Goal: Transaction & Acquisition: Purchase product/service

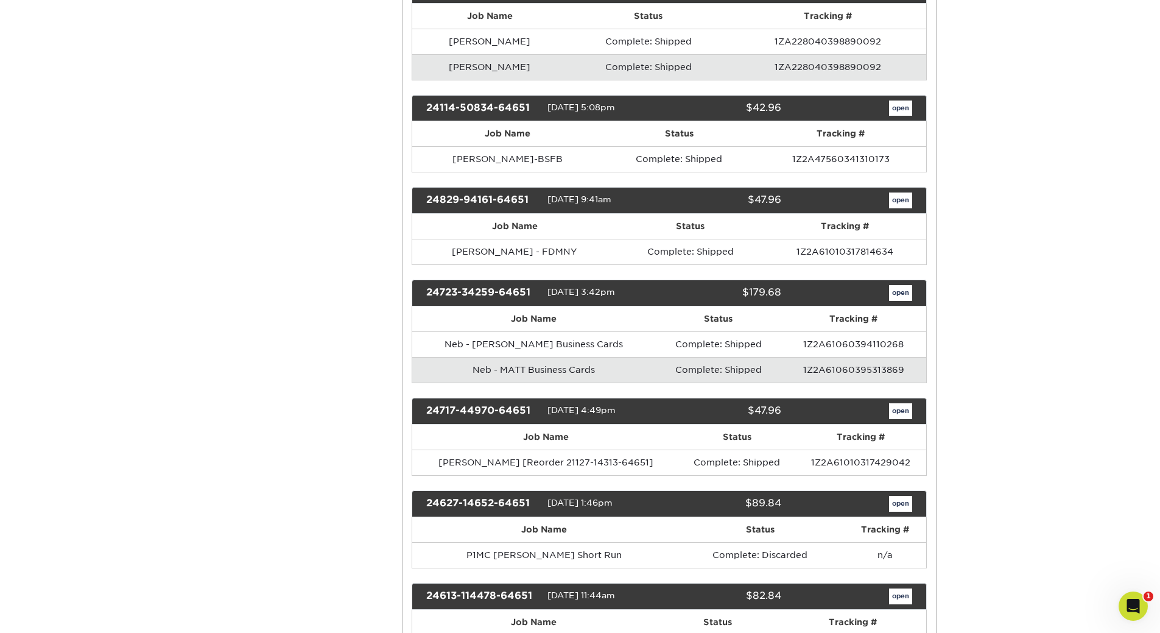
scroll to position [1157, 0]
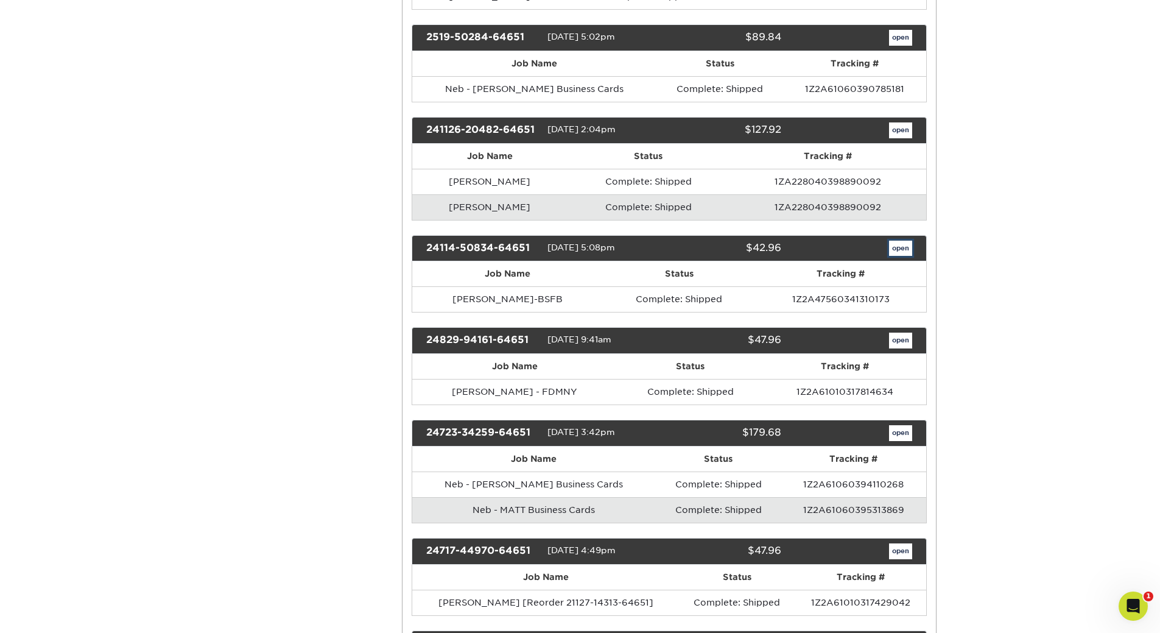
click at [900, 244] on link "open" at bounding box center [900, 249] width 23 height 16
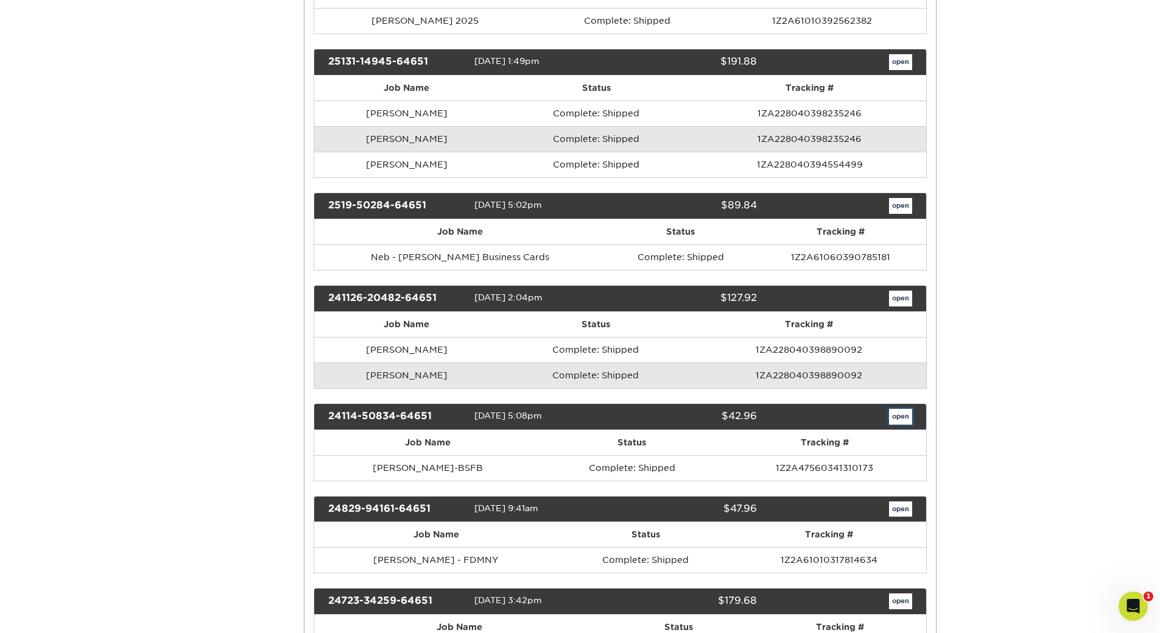
scroll to position [0, 0]
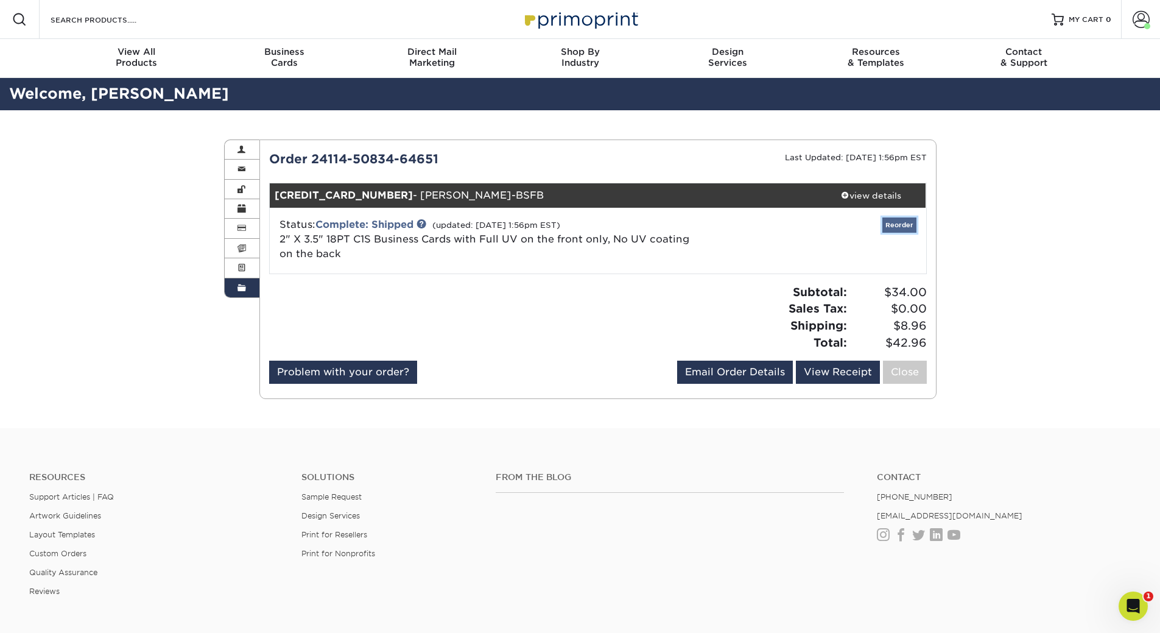
click at [901, 225] on link "Reorder" at bounding box center [900, 224] width 34 height 15
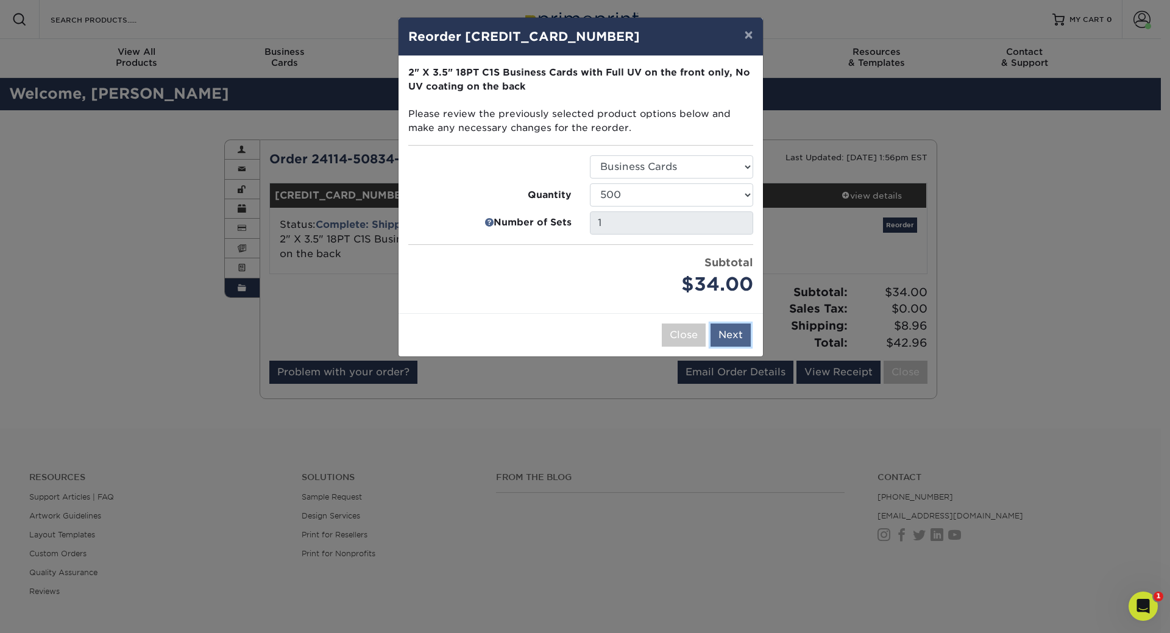
click at [723, 331] on button "Next" at bounding box center [730, 334] width 40 height 23
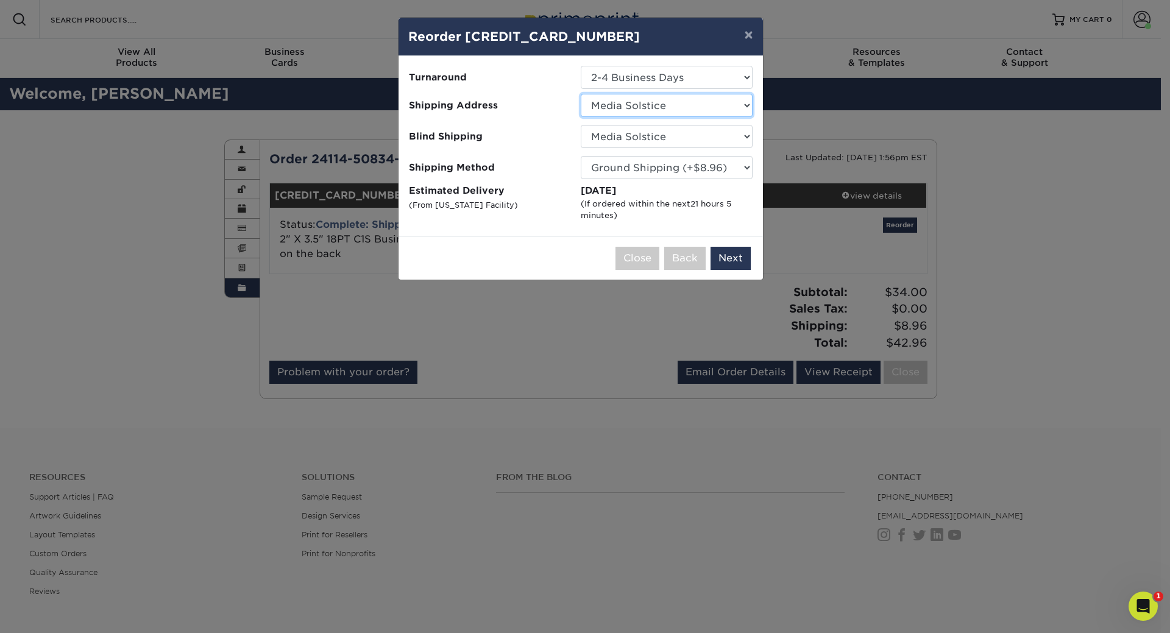
click at [747, 106] on select "Select One Matt Peckham Alex MMC Amy- MMC Art Shapiro ATTN: Ryan Zielinski Barr…" at bounding box center [667, 105] width 172 height 23
select select "74758"
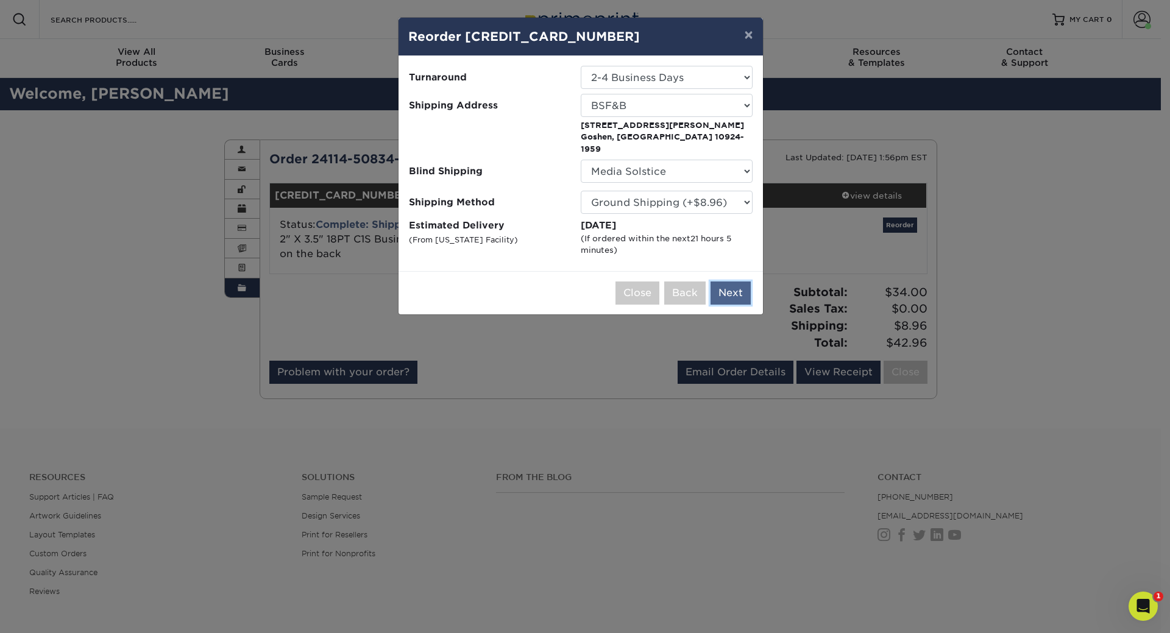
click at [726, 284] on button "Next" at bounding box center [730, 292] width 40 height 23
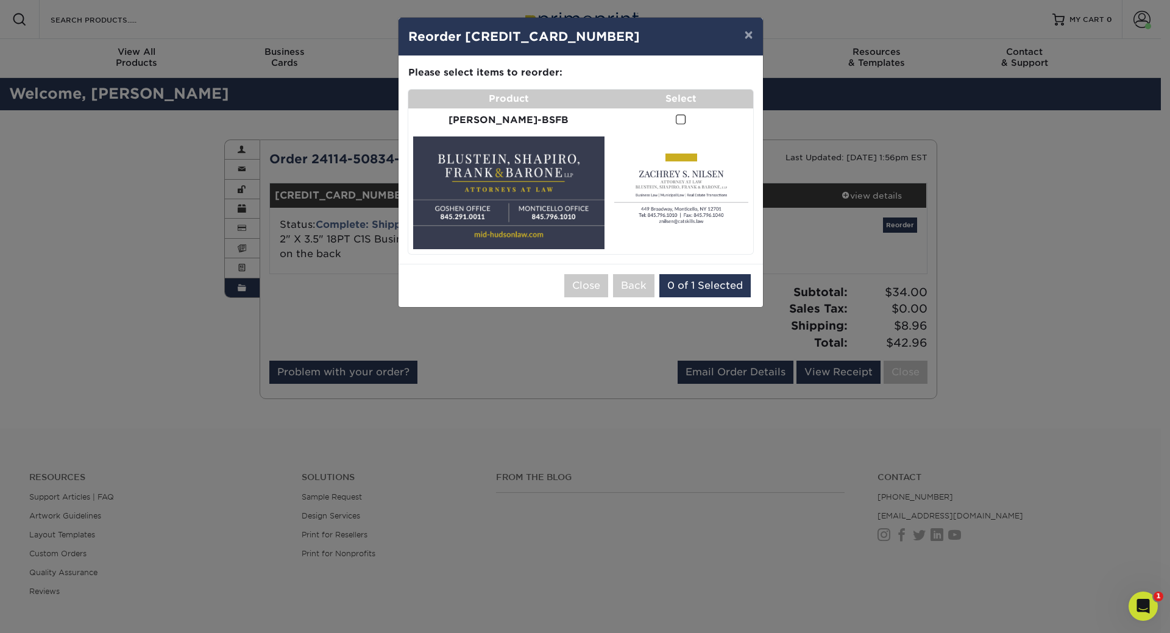
click at [676, 120] on span at bounding box center [681, 120] width 10 height 12
click at [0, 0] on input "checkbox" at bounding box center [0, 0] width 0 height 0
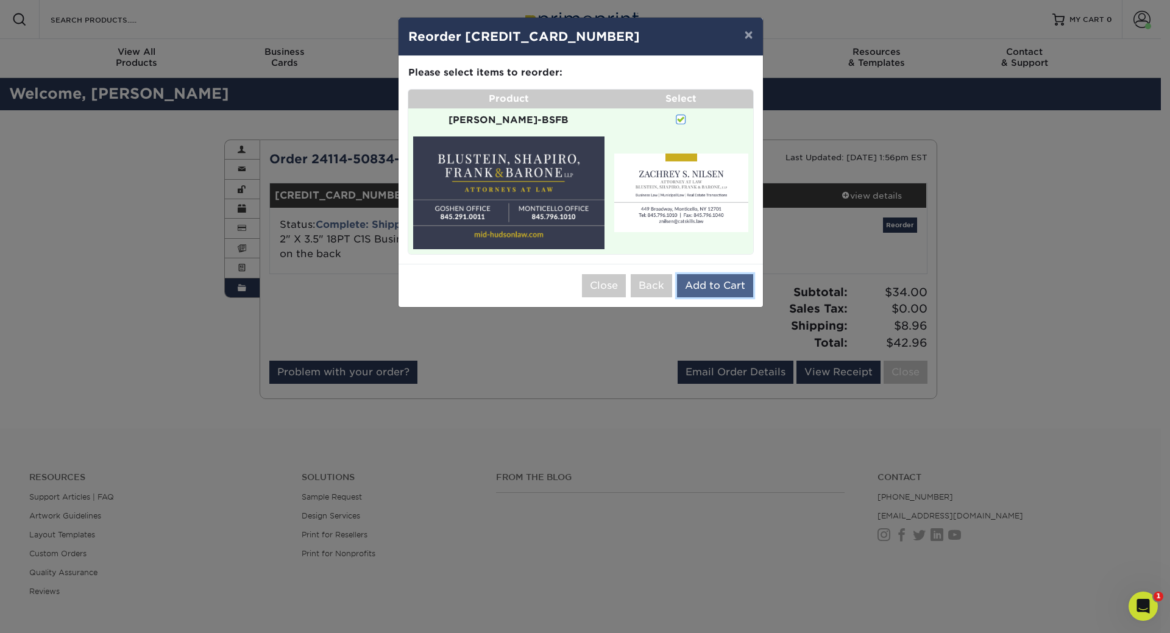
click at [720, 274] on button "Add to Cart" at bounding box center [715, 285] width 76 height 23
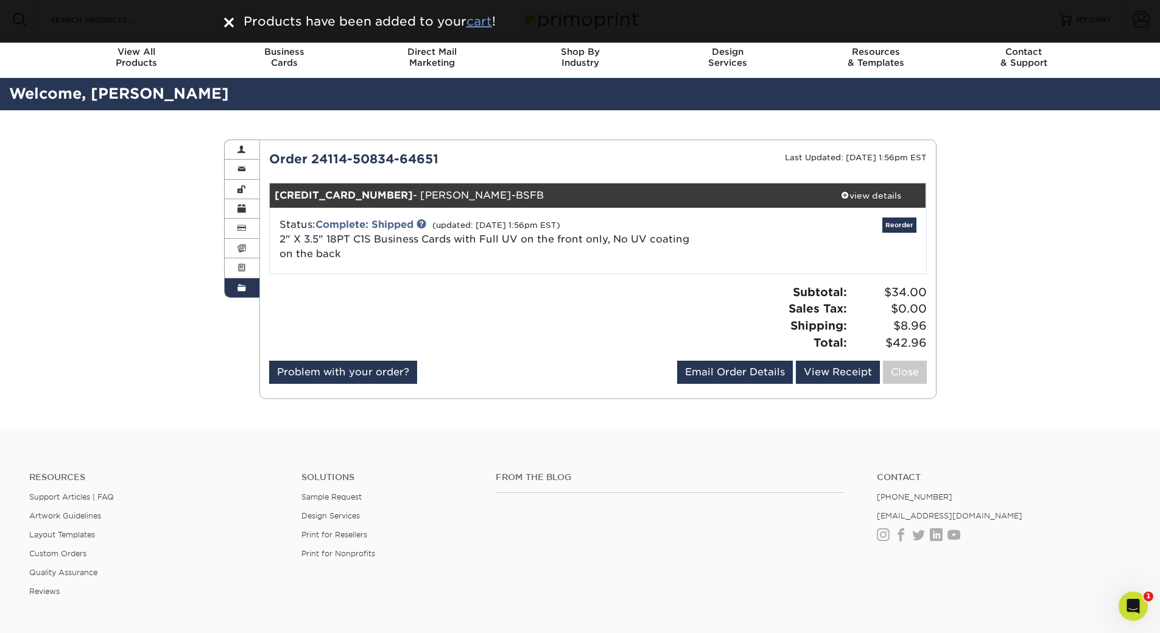
click at [476, 19] on u "cart" at bounding box center [480, 21] width 26 height 15
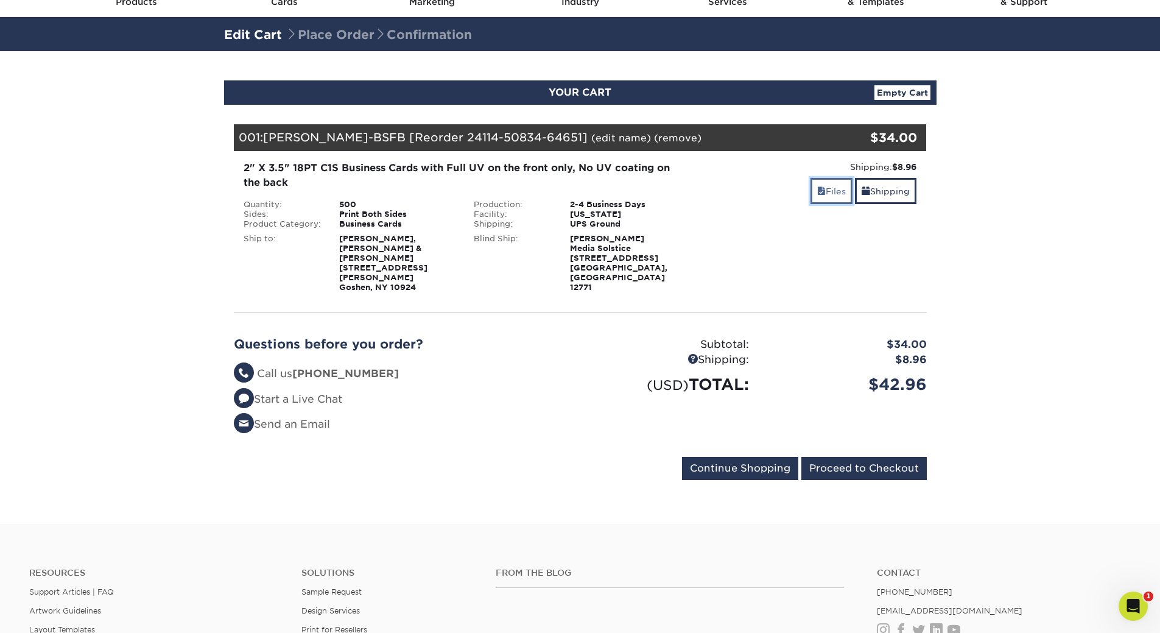
click at [824, 198] on link "Files" at bounding box center [832, 191] width 42 height 26
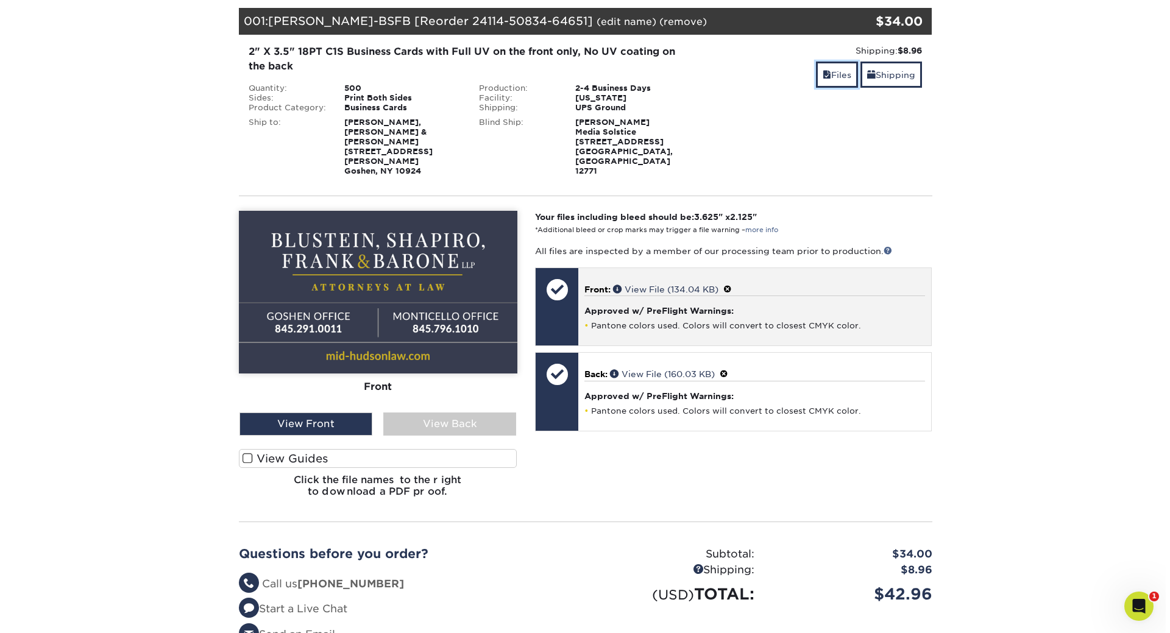
scroll to position [183, 0]
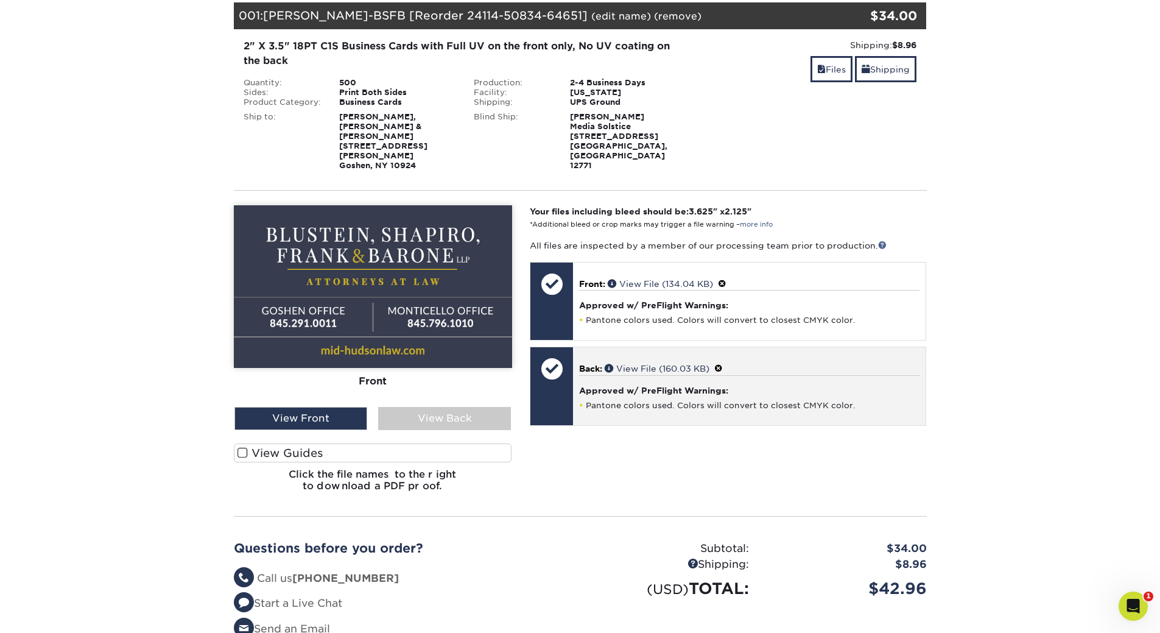
click at [620, 386] on h4 "Approved w/ PreFlight Warnings:" at bounding box center [749, 391] width 341 height 10
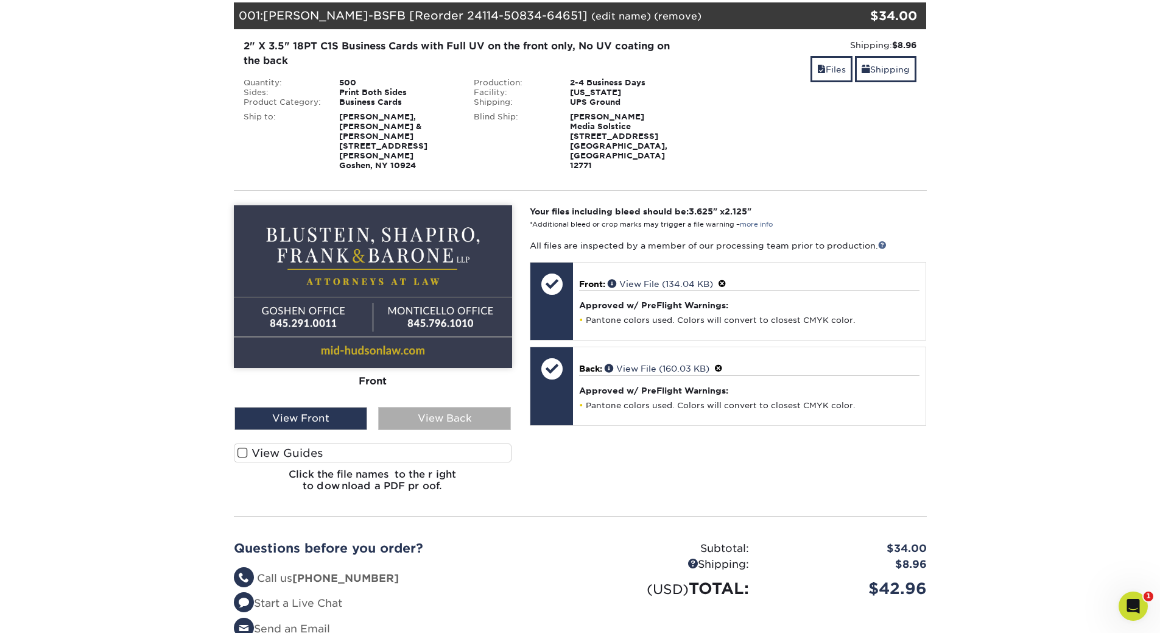
click at [463, 407] on div "View Back" at bounding box center [444, 418] width 133 height 23
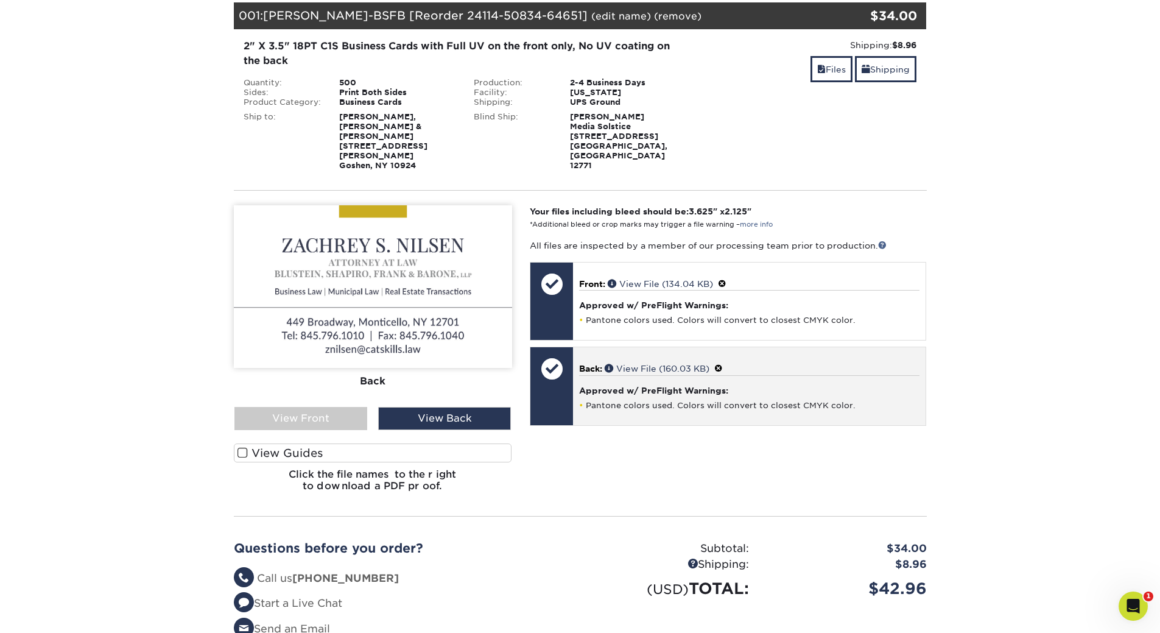
click at [723, 364] on span at bounding box center [719, 369] width 9 height 10
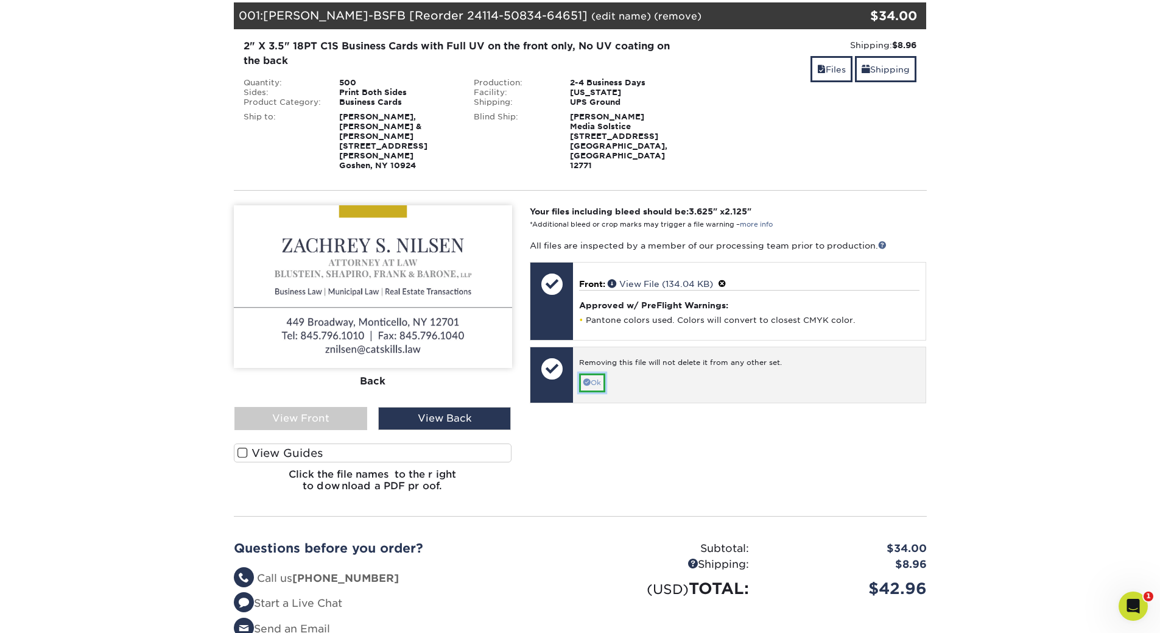
click at [593, 373] on link "Ok" at bounding box center [592, 382] width 26 height 19
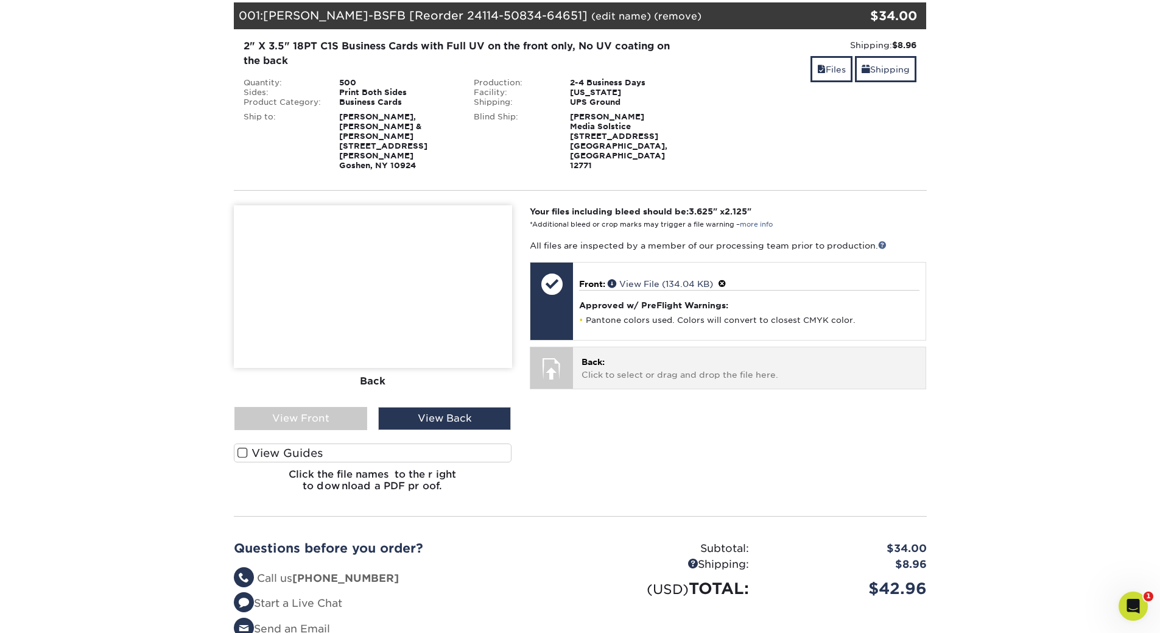
click at [652, 356] on p "Back: Click to select or drag and drop the file here." at bounding box center [750, 368] width 336 height 25
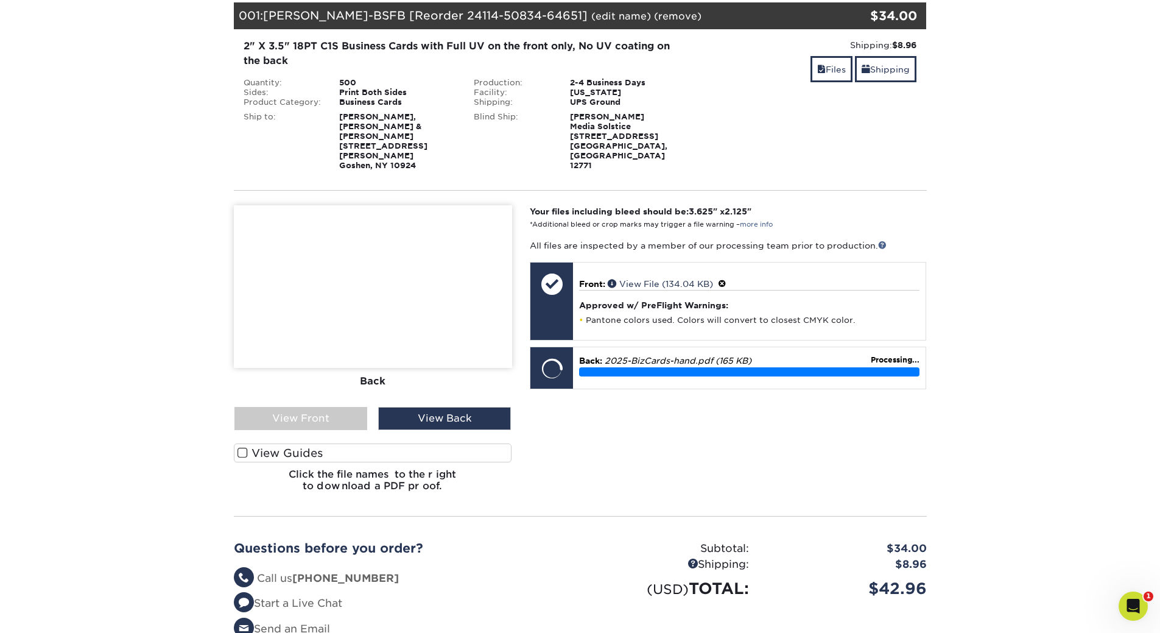
click at [384, 14] on span "Nilsen-BSFB [Reorder 24114-50834-64651]" at bounding box center [425, 15] width 325 height 13
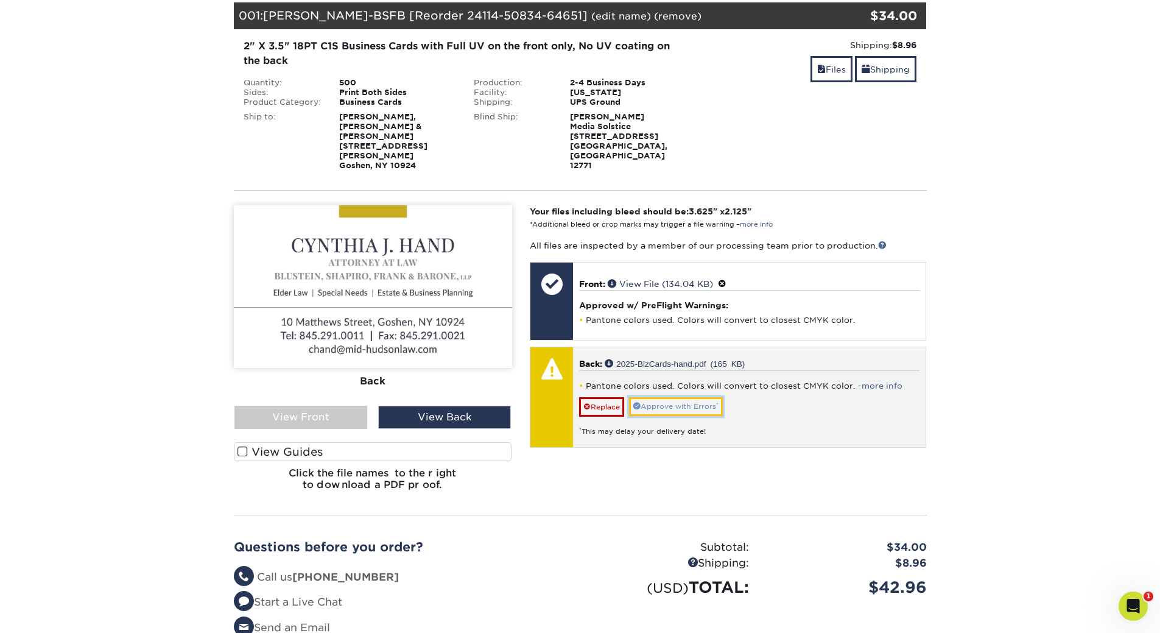
click at [668, 397] on link "Approve with Errors *" at bounding box center [676, 406] width 94 height 19
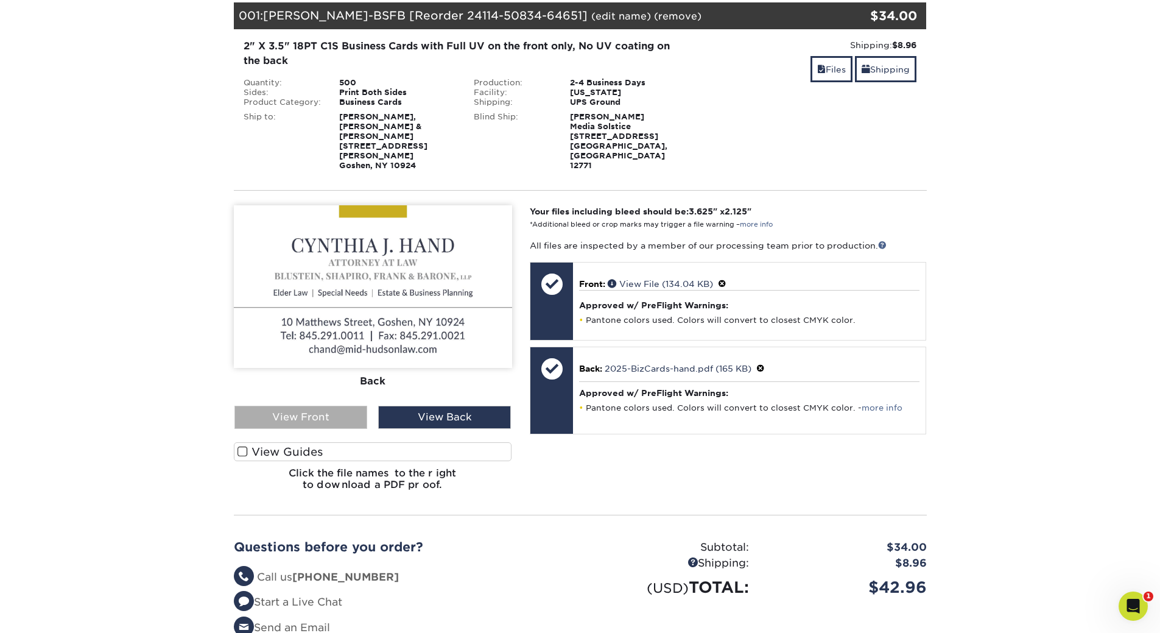
click at [317, 406] on div "View Front" at bounding box center [301, 417] width 133 height 23
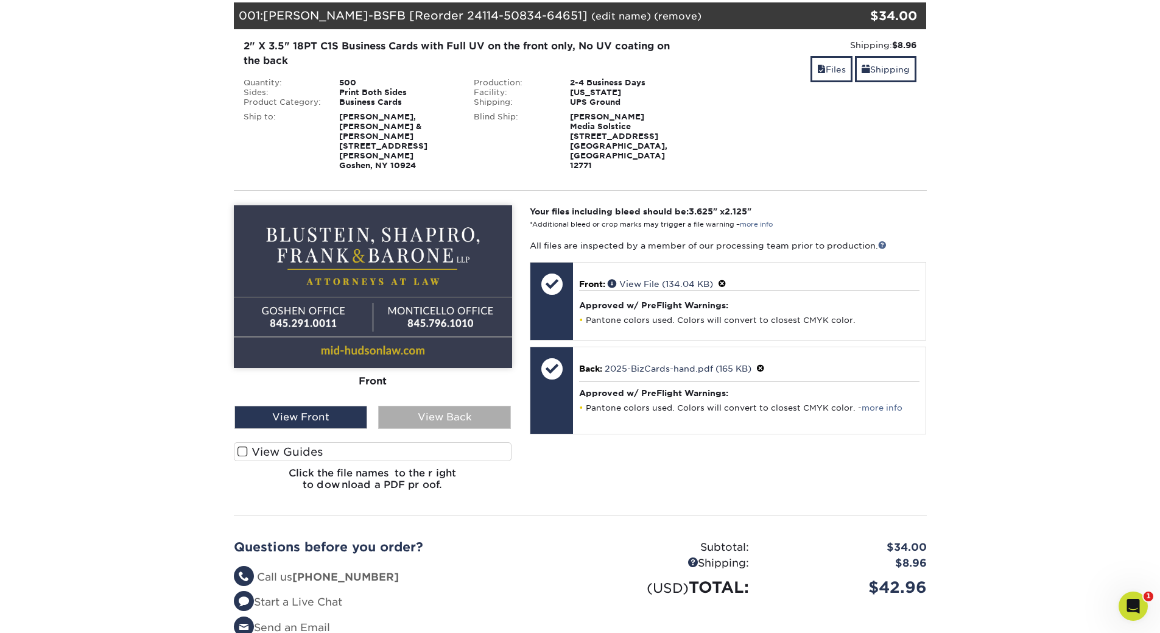
click at [465, 406] on div "View Back" at bounding box center [444, 417] width 133 height 23
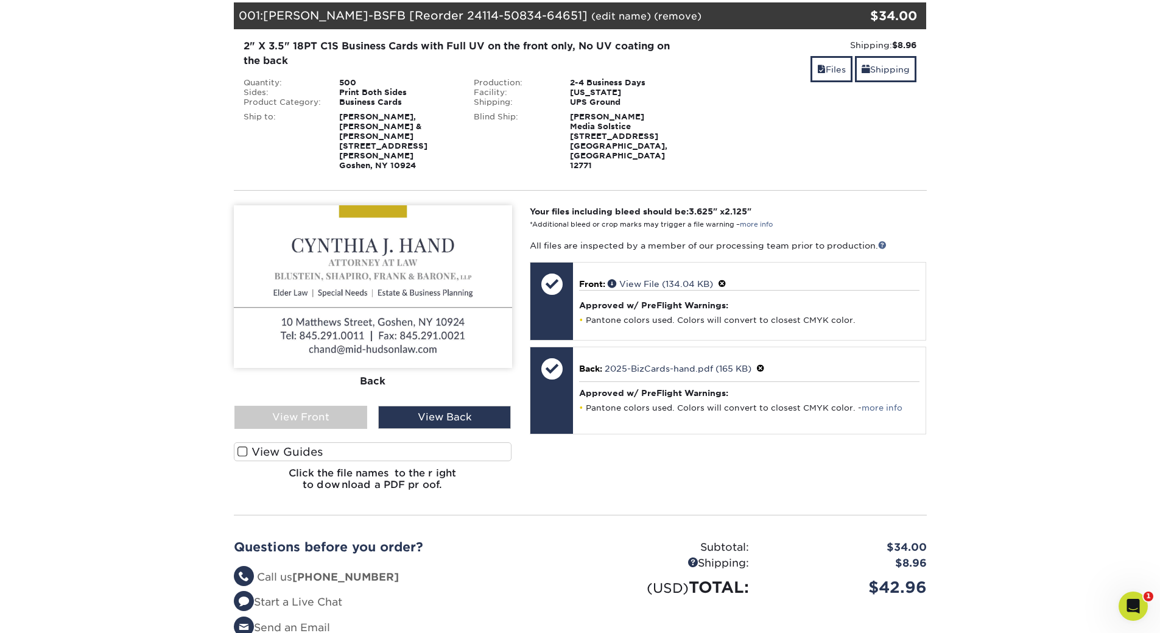
click at [591, 13] on link "(edit name)" at bounding box center [621, 16] width 60 height 12
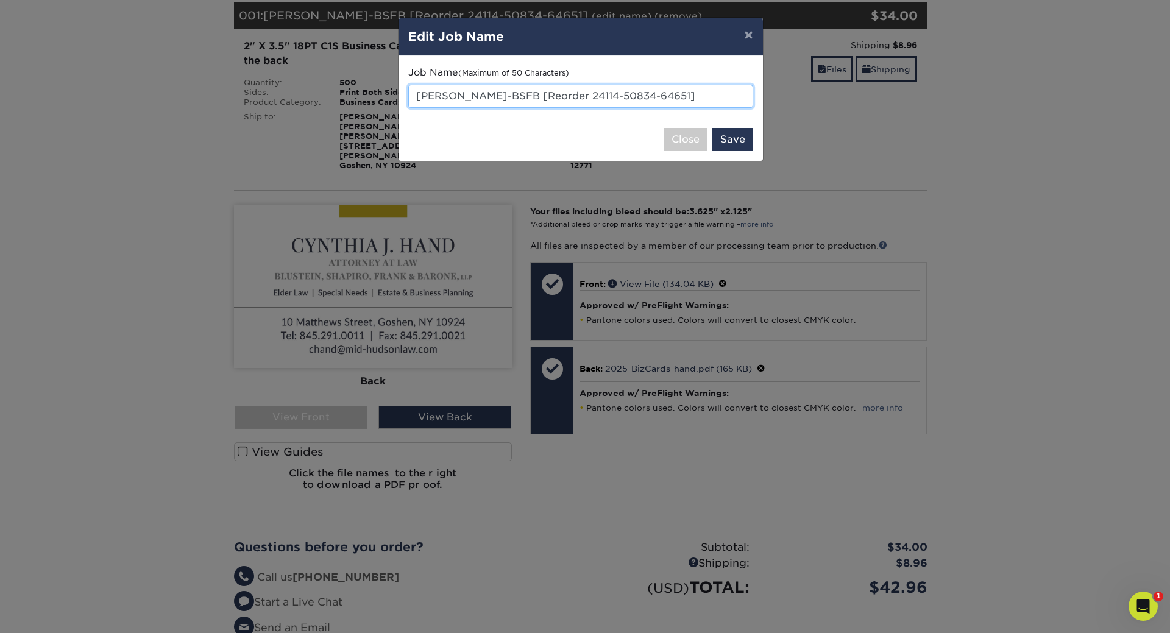
drag, startPoint x: 445, startPoint y: 93, endPoint x: 405, endPoint y: 94, distance: 39.6
click at [405, 94] on div "Job Name (Maximum of 50 Characters) Nilsen-BSFB [Reorder 24114-50834-64651]" at bounding box center [580, 87] width 364 height 62
drag, startPoint x: 641, startPoint y: 97, endPoint x: 476, endPoint y: 99, distance: 164.5
click at [476, 99] on input "Hand-BSFB [Reorder 24114-50834-64651]" at bounding box center [580, 96] width 345 height 23
type input "Hand-BSFB"
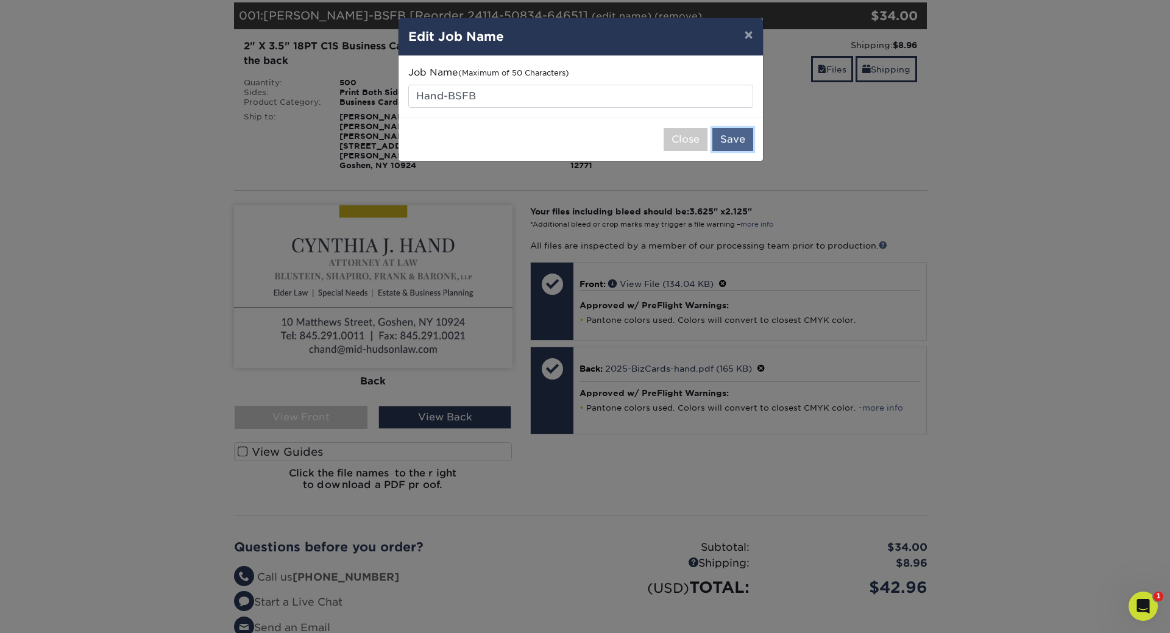
click at [727, 145] on button "Save" at bounding box center [732, 139] width 41 height 23
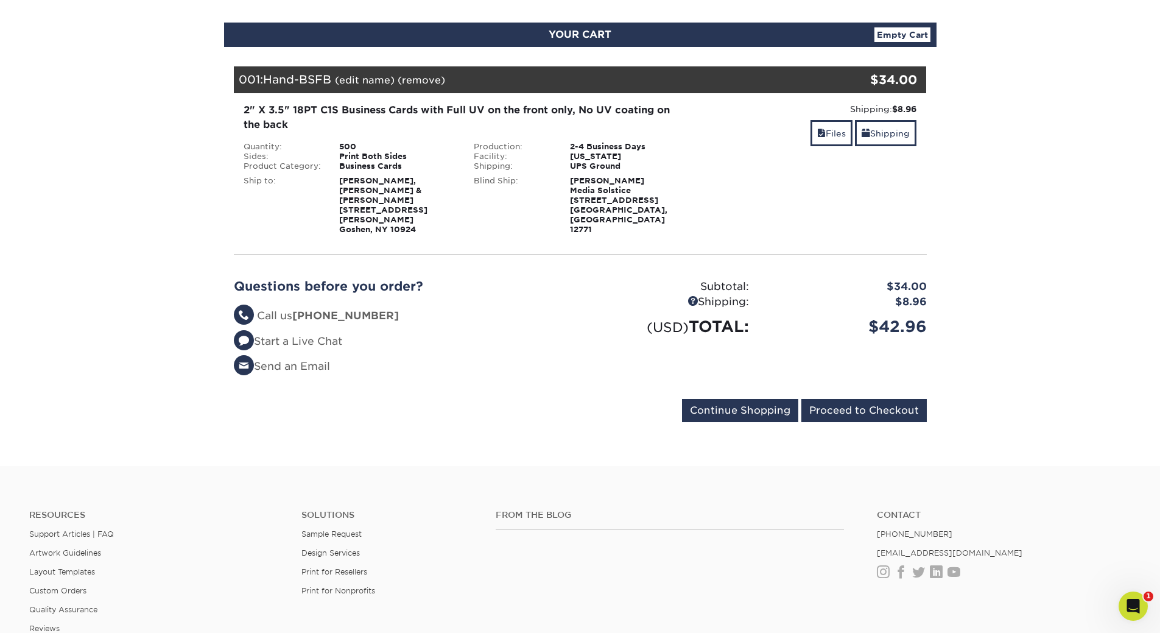
scroll to position [122, 0]
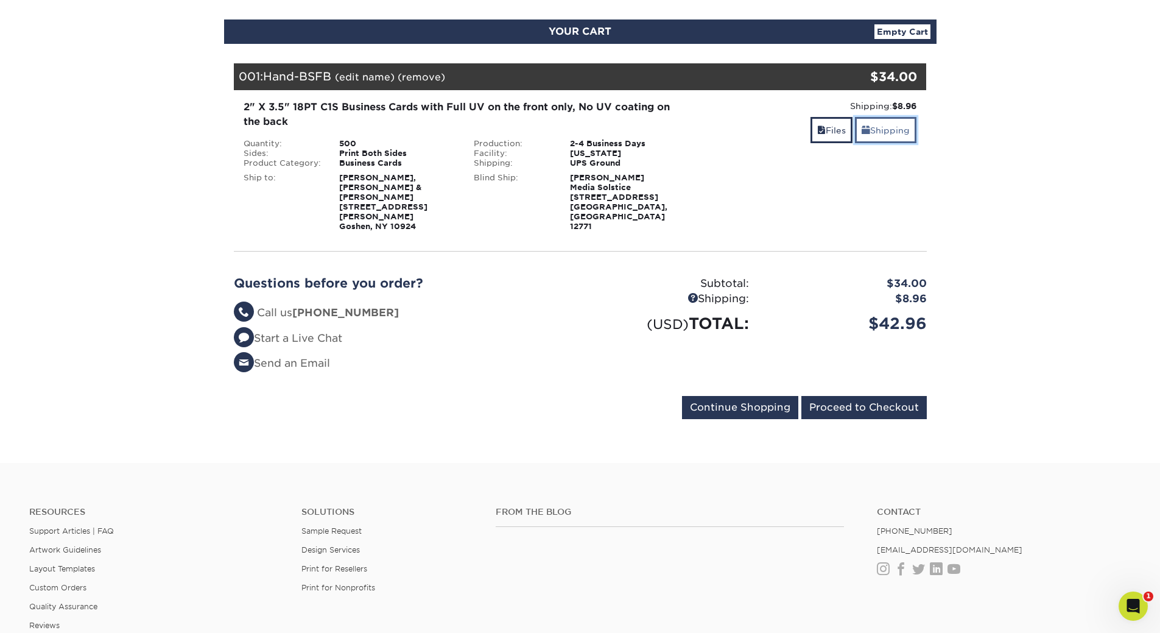
click at [880, 131] on link "Shipping" at bounding box center [886, 130] width 62 height 26
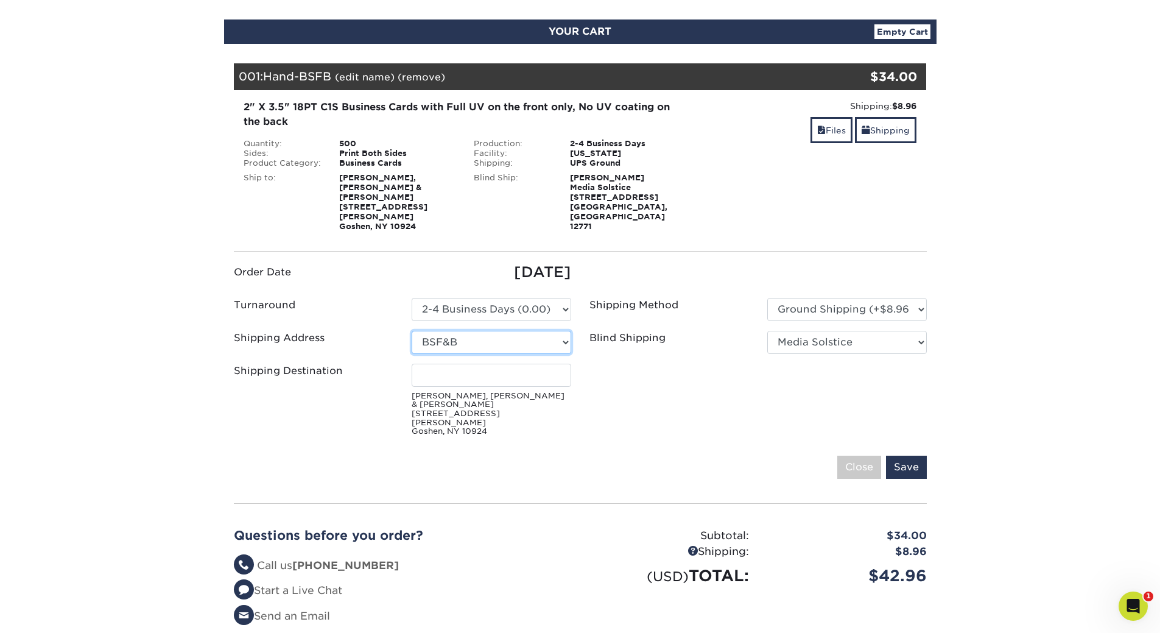
click at [561, 331] on select "Select One Matt Peckham Alex MMC Amy- MMC Art Shapiro ATTN: Ryan Zielinski Barr…" at bounding box center [492, 342] width 160 height 23
click at [529, 364] on input "Shipping Destination" at bounding box center [492, 375] width 160 height 23
type input "[PERSON_NAME]"
click at [687, 405] on fieldset "Order Date 10/06/2025 Turnaround Please Select 2-4 Business Days (0.00) MMC" at bounding box center [580, 377] width 693 height 233
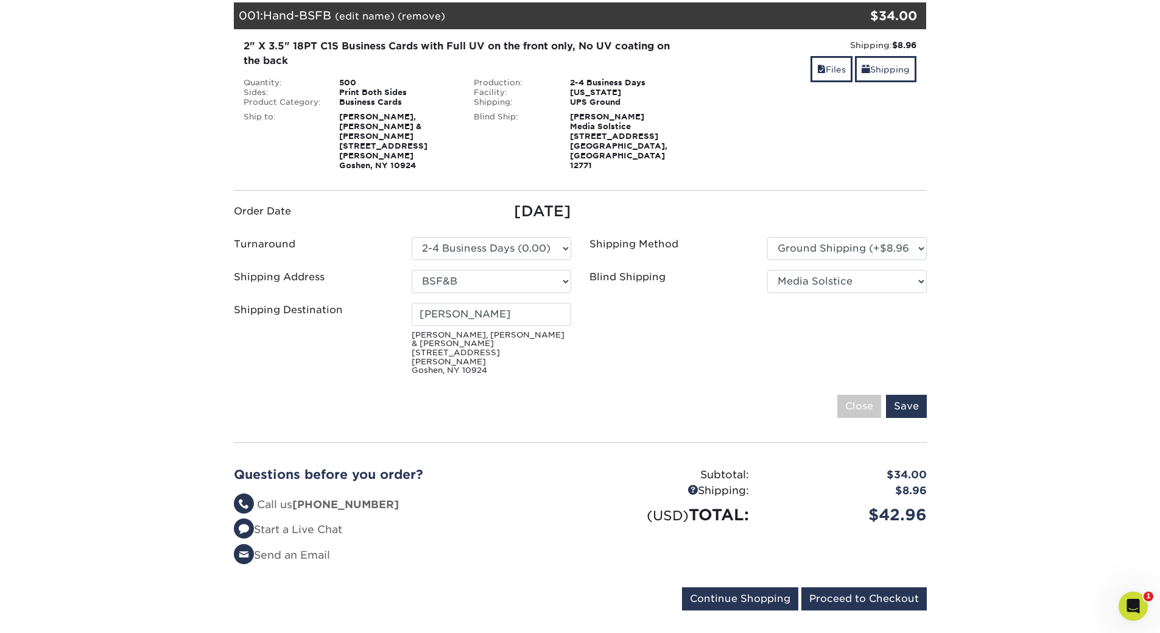
scroll to position [244, 0]
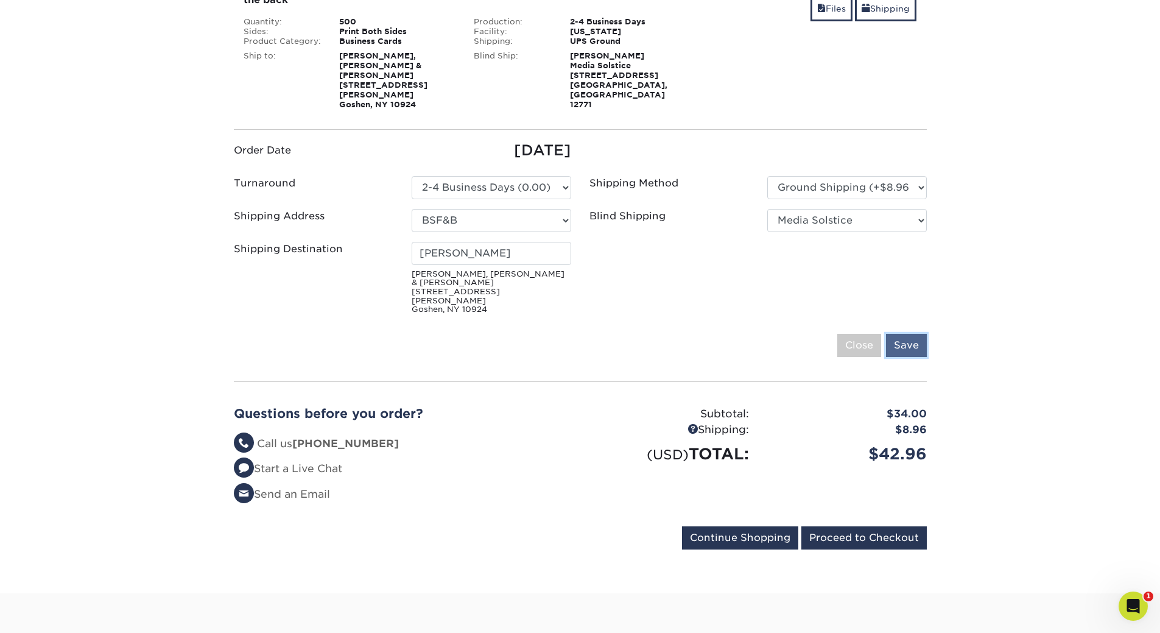
click at [911, 334] on input "Save" at bounding box center [906, 345] width 41 height 23
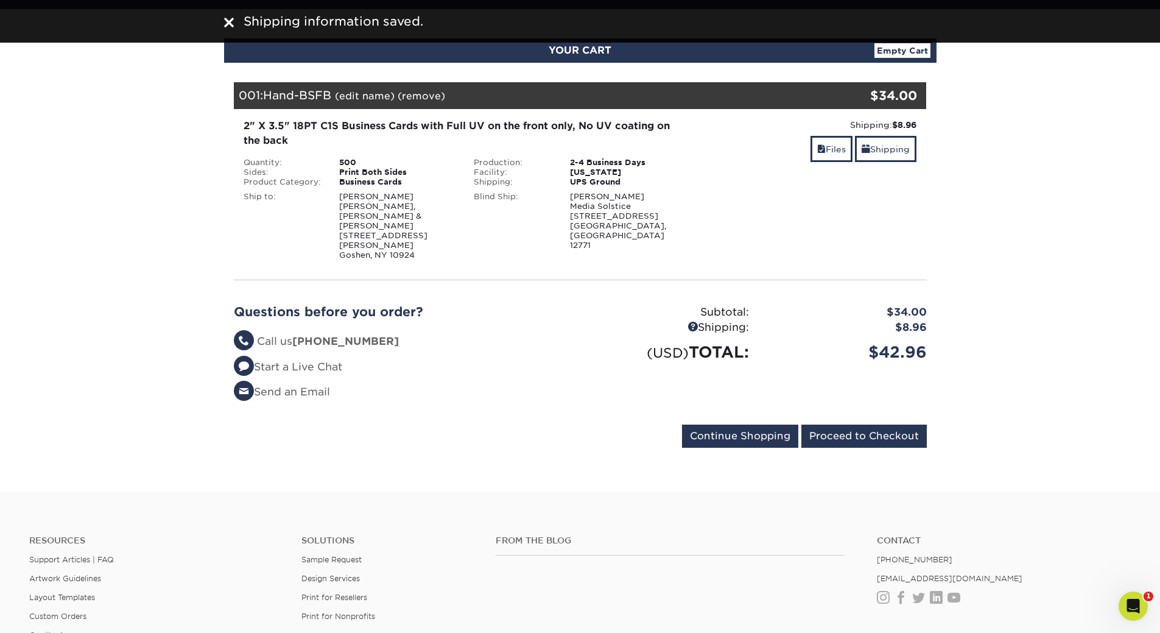
scroll to position [61, 0]
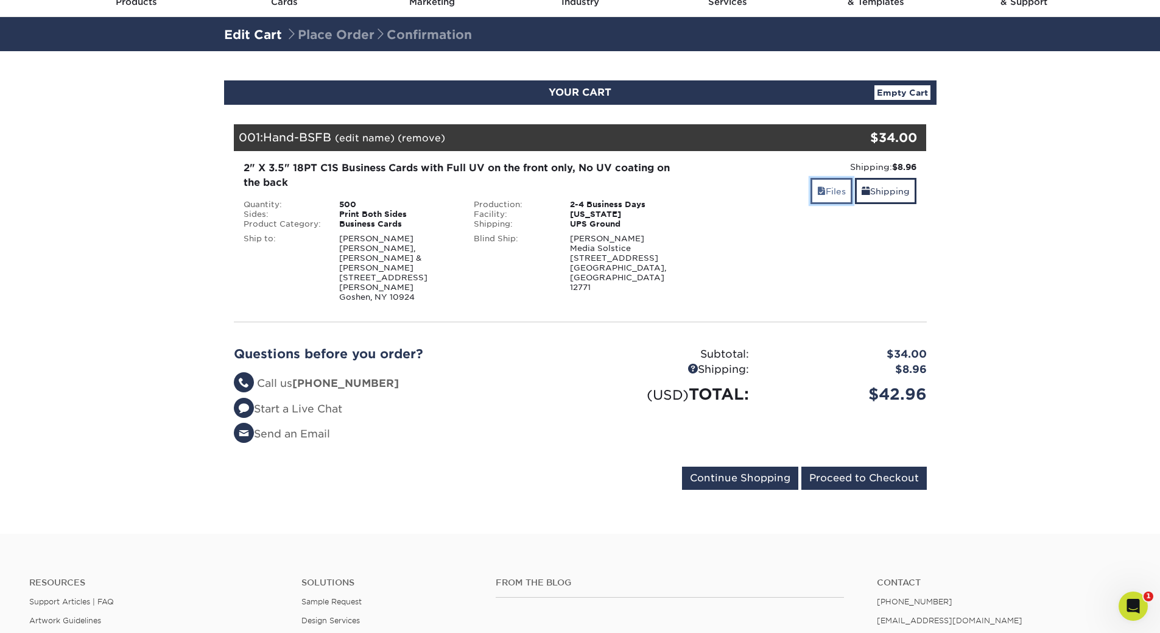
click at [825, 188] on link "Files" at bounding box center [832, 191] width 42 height 26
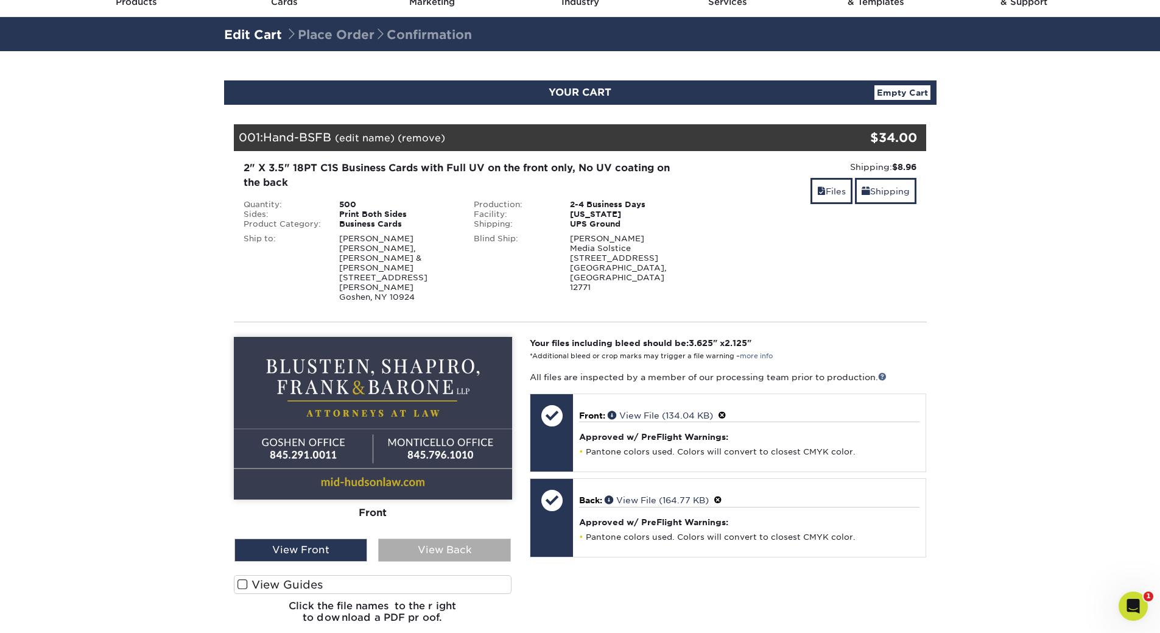
click at [446, 538] on div "View Back" at bounding box center [444, 549] width 133 height 23
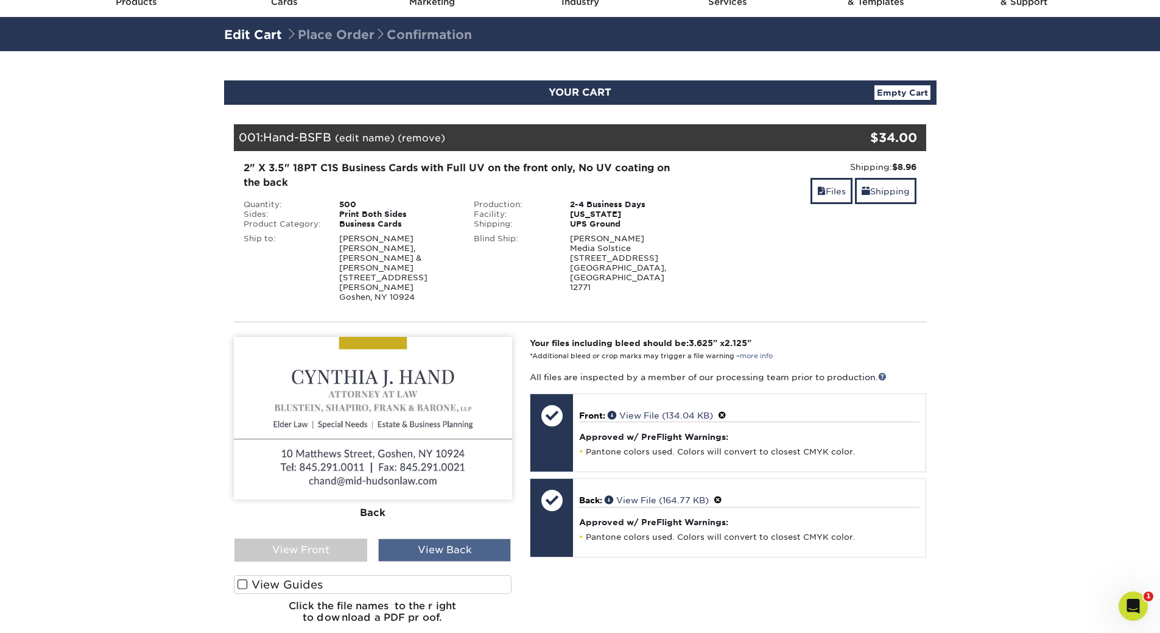
click at [446, 538] on div "View Back" at bounding box center [444, 549] width 133 height 23
click at [326, 538] on div "View Front" at bounding box center [301, 549] width 133 height 23
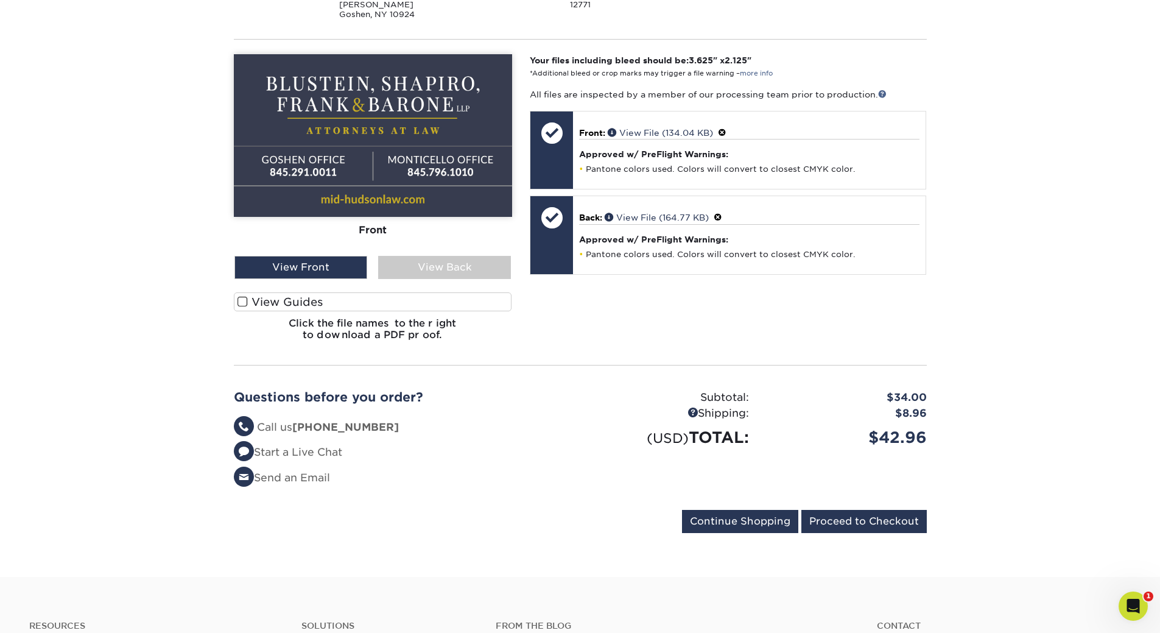
scroll to position [365, 0]
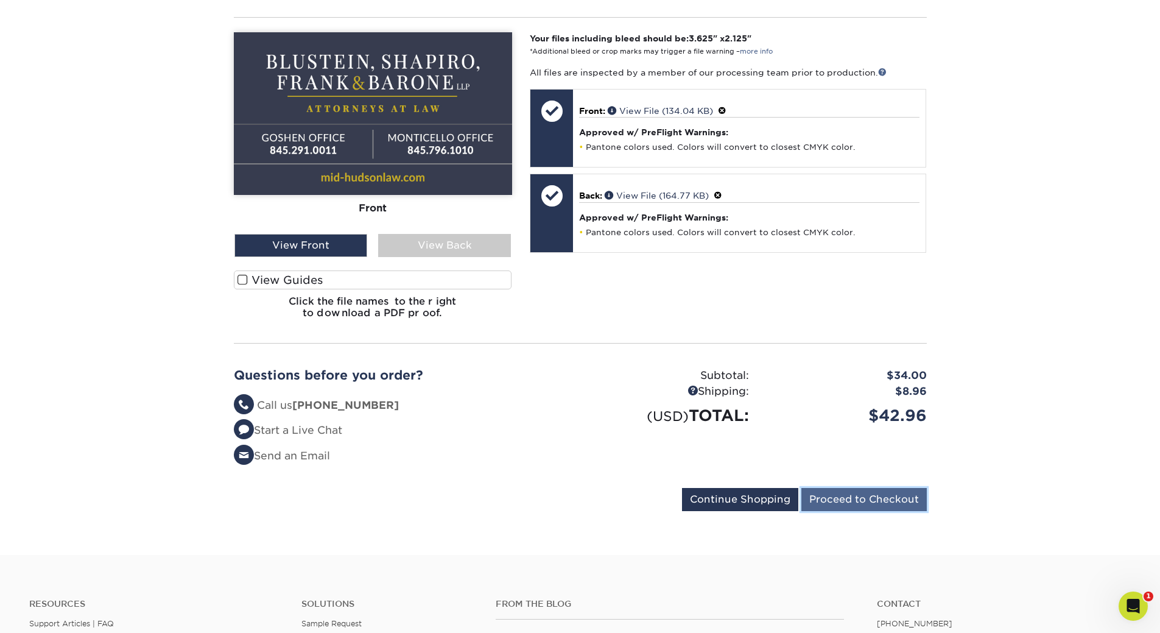
click at [847, 488] on input "Proceed to Checkout" at bounding box center [864, 499] width 125 height 23
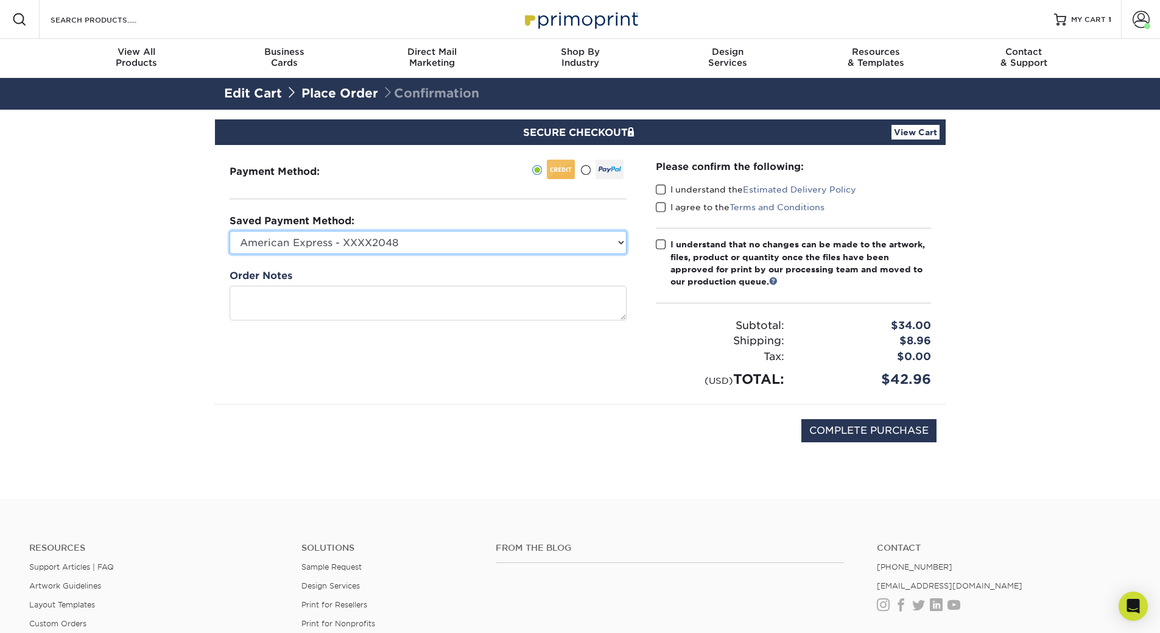
click at [551, 249] on select "American Express - XXXX2048 American Express - XXXX1024 American Express - XXXX…" at bounding box center [428, 242] width 397 height 23
select select "67750"
click at [230, 231] on select "American Express - XXXX2048 American Express - XXXX1024 American Express - XXXX…" at bounding box center [428, 242] width 397 height 23
click at [698, 186] on label "I understand the Estimated Delivery Policy" at bounding box center [756, 189] width 200 height 12
click at [0, 0] on input "I understand the Estimated Delivery Policy" at bounding box center [0, 0] width 0 height 0
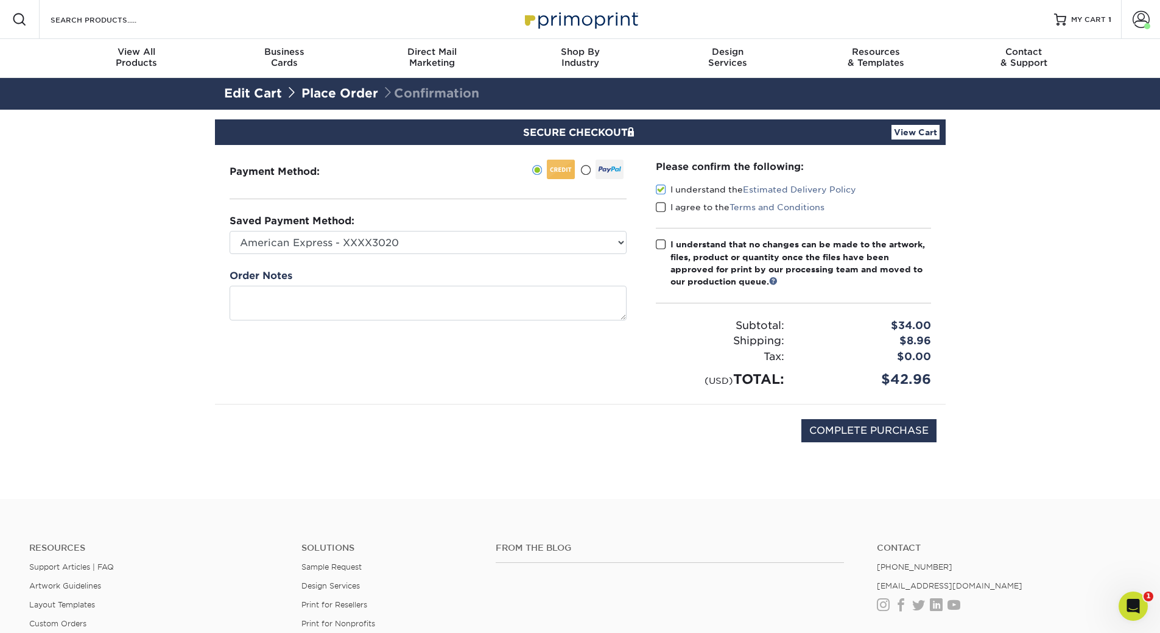
click at [682, 210] on label "I agree to the Terms and Conditions" at bounding box center [740, 207] width 169 height 12
click at [0, 0] on input "I agree to the Terms and Conditions" at bounding box center [0, 0] width 0 height 0
click at [663, 240] on span at bounding box center [661, 245] width 10 height 12
click at [0, 0] on input "I understand that no changes can be made to the artwork, files, product or quan…" at bounding box center [0, 0] width 0 height 0
click at [882, 429] on input "COMPLETE PURCHASE" at bounding box center [869, 430] width 135 height 23
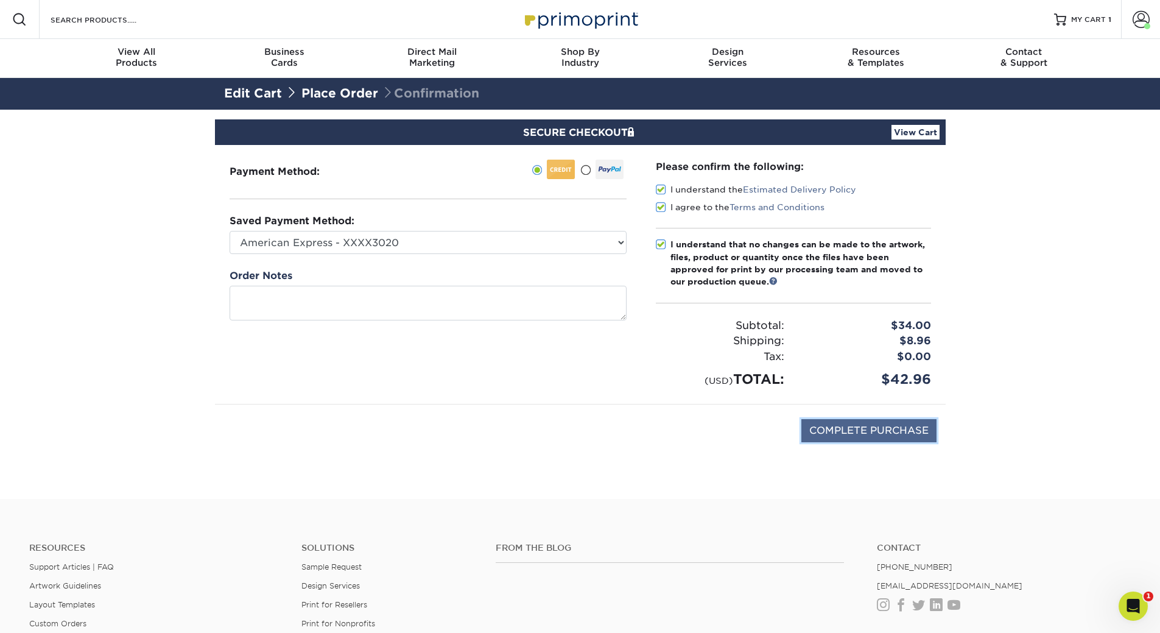
type input "PROCESSING, PLEASE WAIT..."
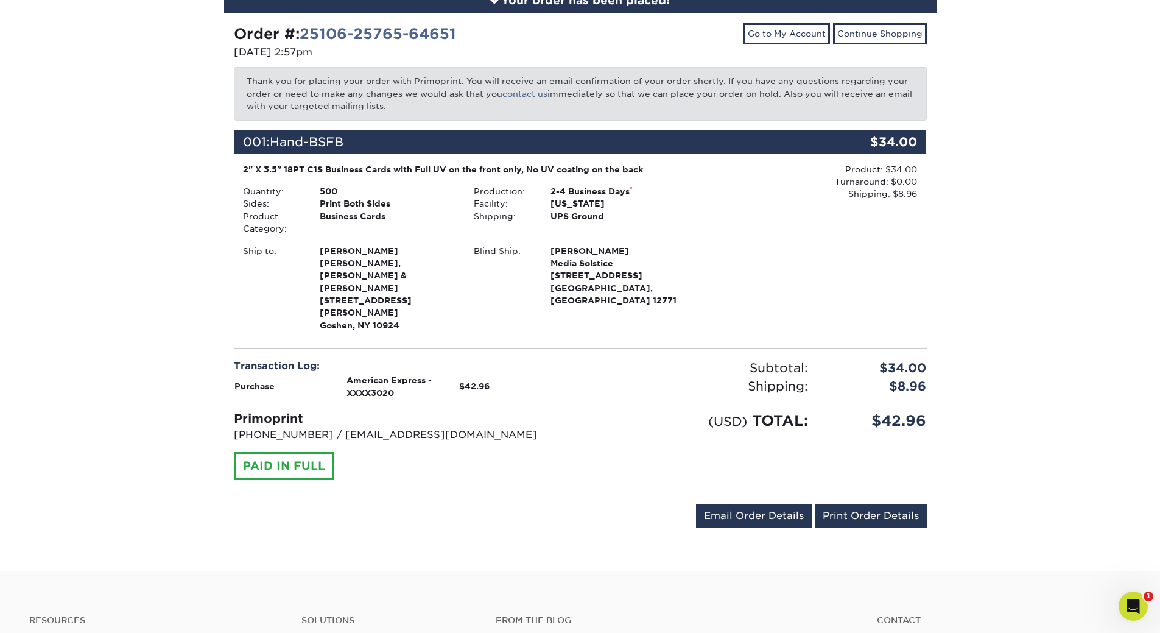
scroll to position [183, 0]
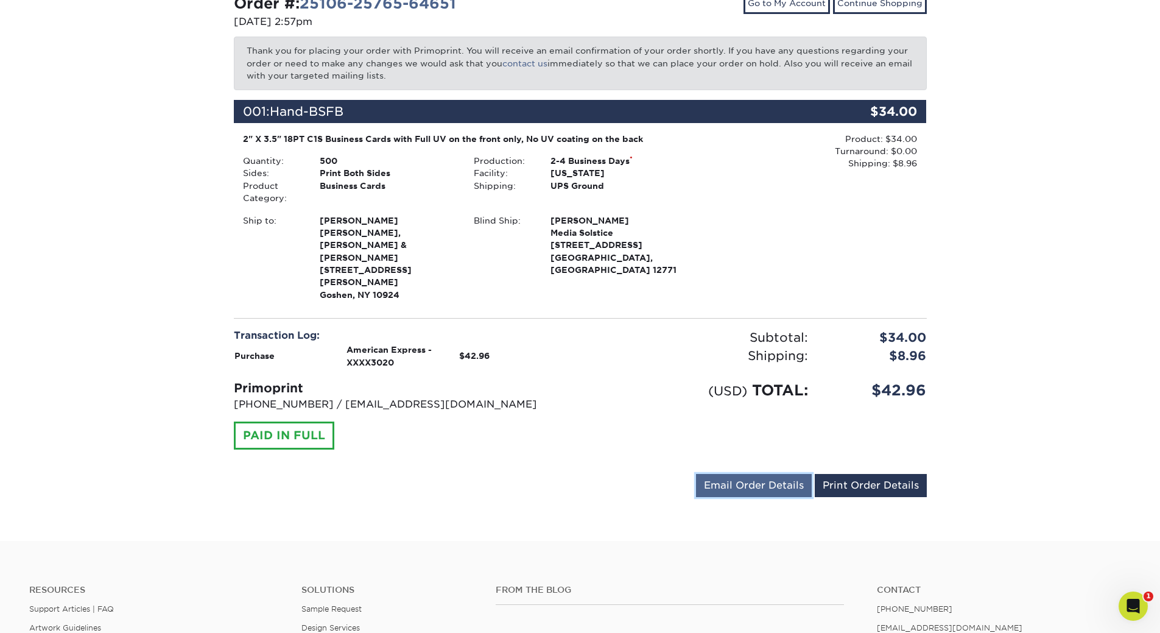
click at [778, 474] on link "Email Order Details" at bounding box center [754, 485] width 116 height 23
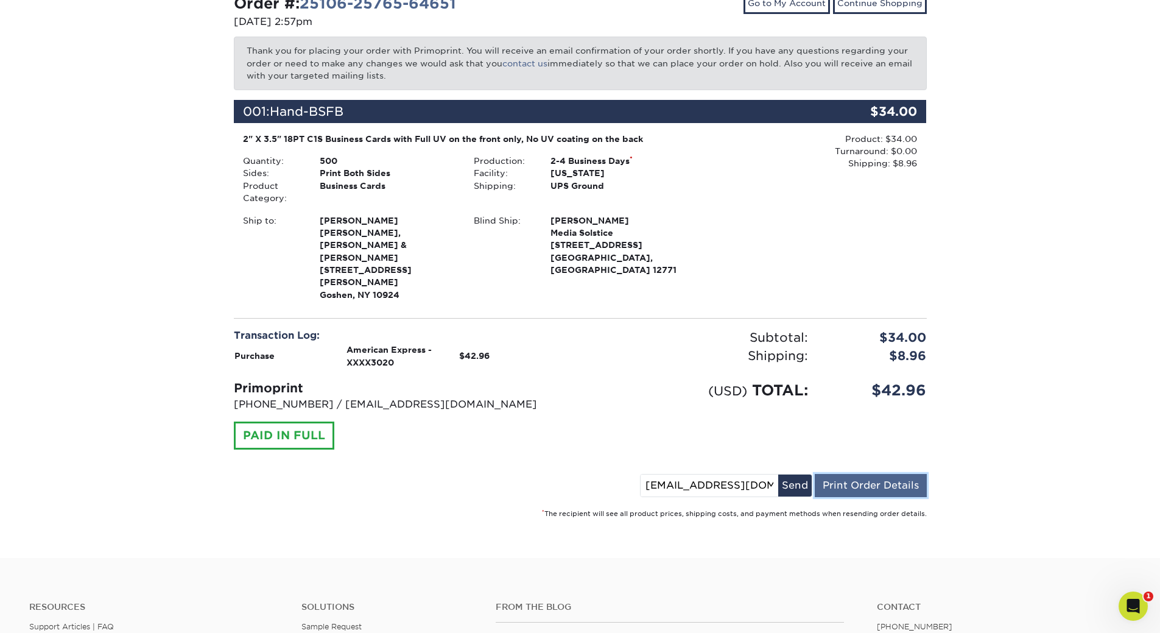
click at [855, 474] on link "Print Order Details" at bounding box center [871, 485] width 112 height 23
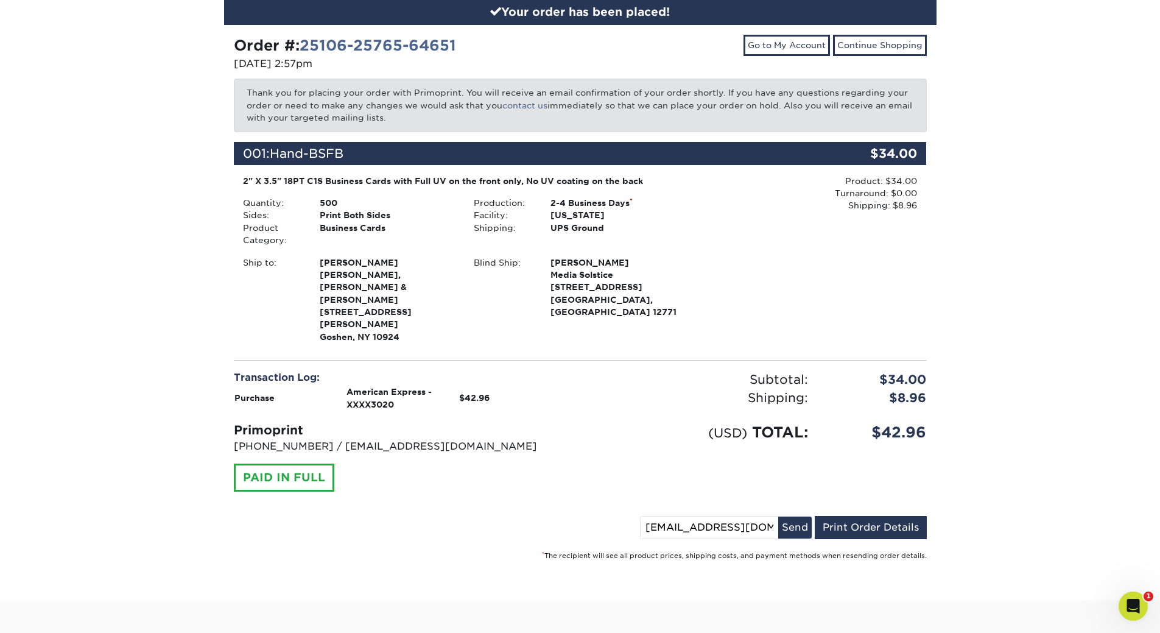
scroll to position [122, 0]
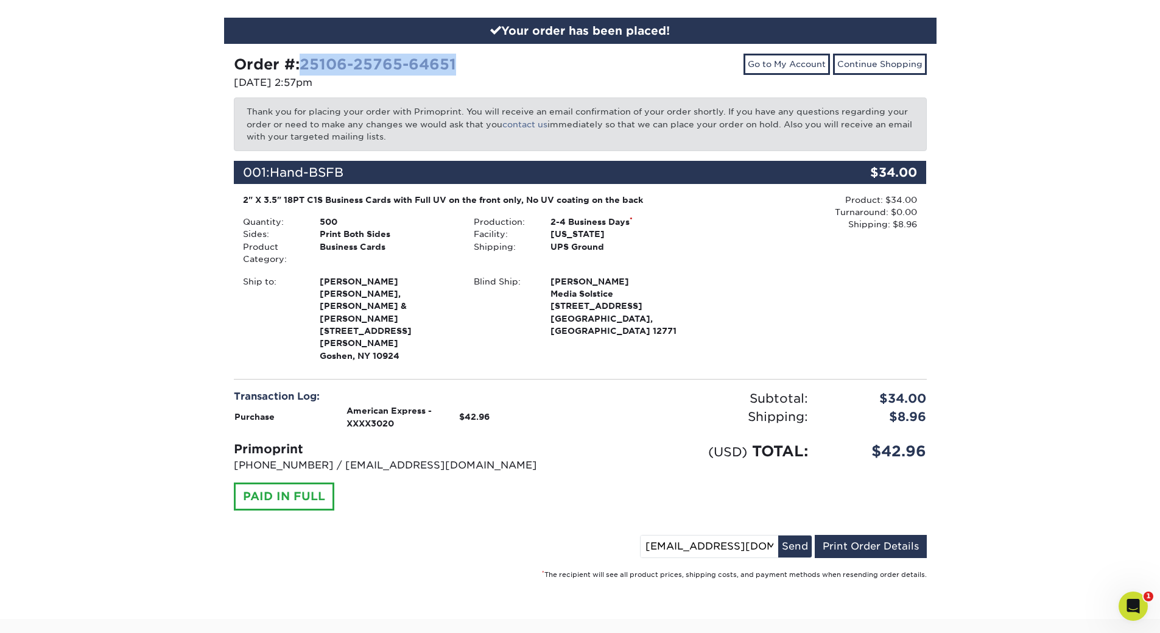
drag, startPoint x: 471, startPoint y: 68, endPoint x: 308, endPoint y: 65, distance: 163.9
click at [308, 65] on div "Order #: 25106-25765-64651" at bounding box center [402, 65] width 337 height 22
copy link "25106-25765-64651"
drag, startPoint x: 937, startPoint y: 430, endPoint x: 882, endPoint y: 426, distance: 55.6
click at [882, 426] on div "Your order has been placed! Order #: 25106-25765-64651 [DATE] 2:57pm Go to My A…" at bounding box center [580, 303] width 731 height 630
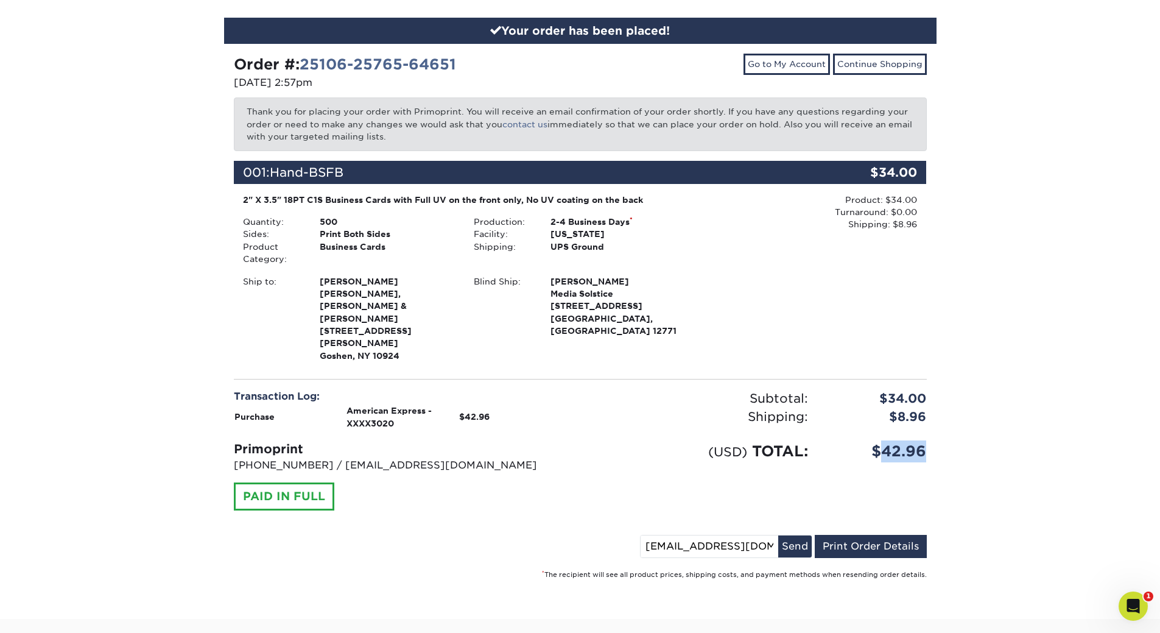
copy div "42.96"
